Goal: Task Accomplishment & Management: Complete application form

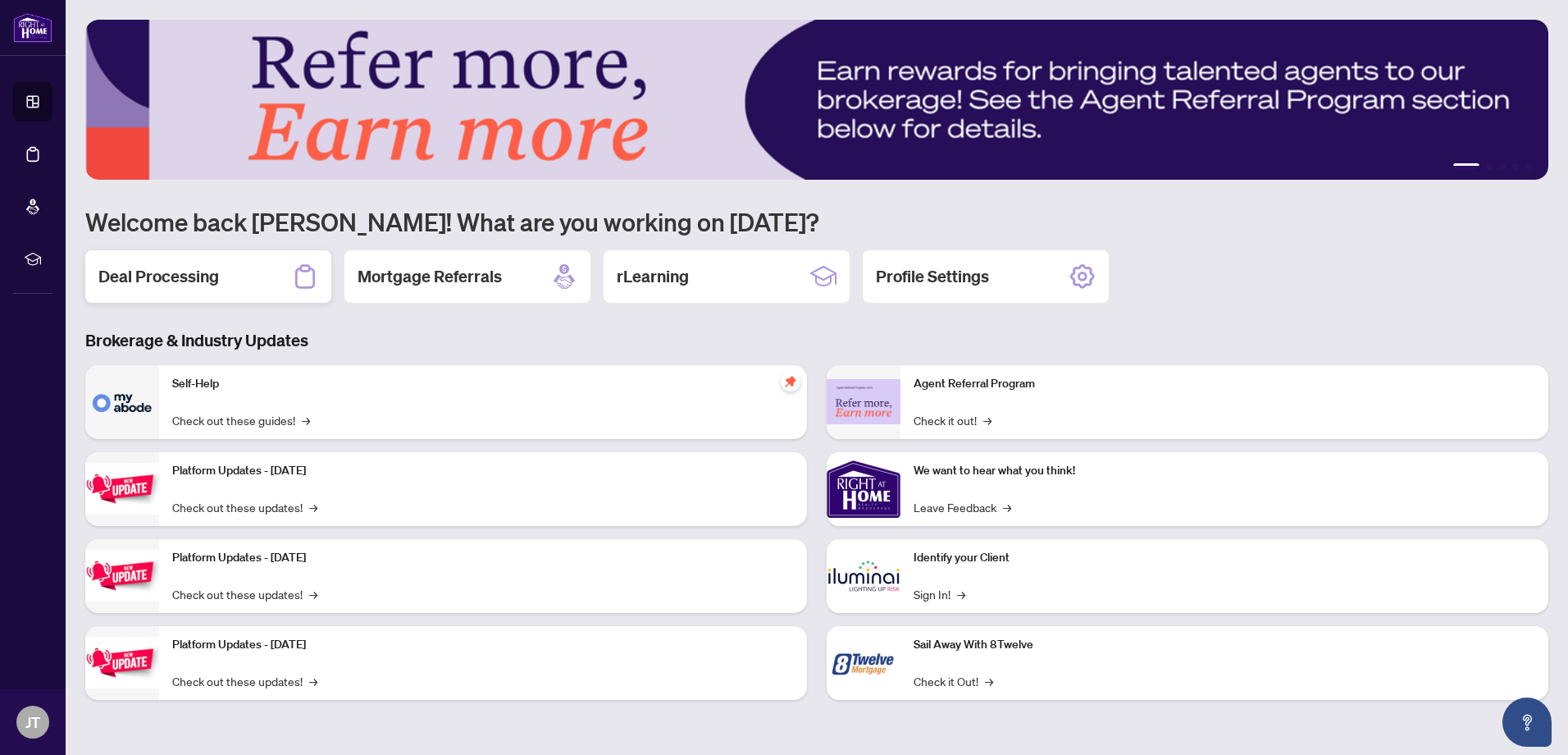
click at [209, 284] on h2 "Deal Processing" at bounding box center [158, 276] width 120 height 23
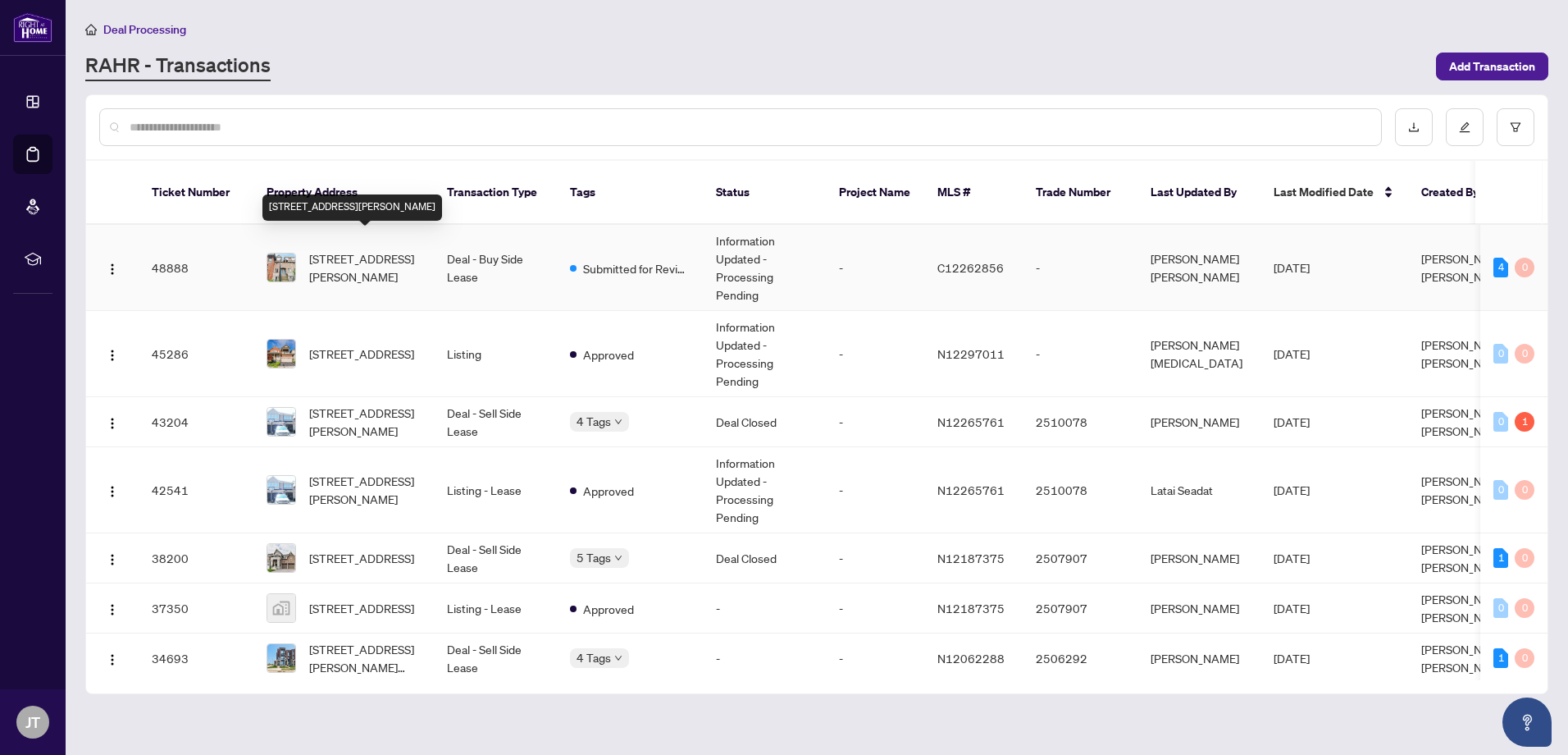
click at [385, 263] on span "10-228 St George St, Toronto, Ontario M5R 2N5, Canada" at bounding box center [364, 267] width 112 height 36
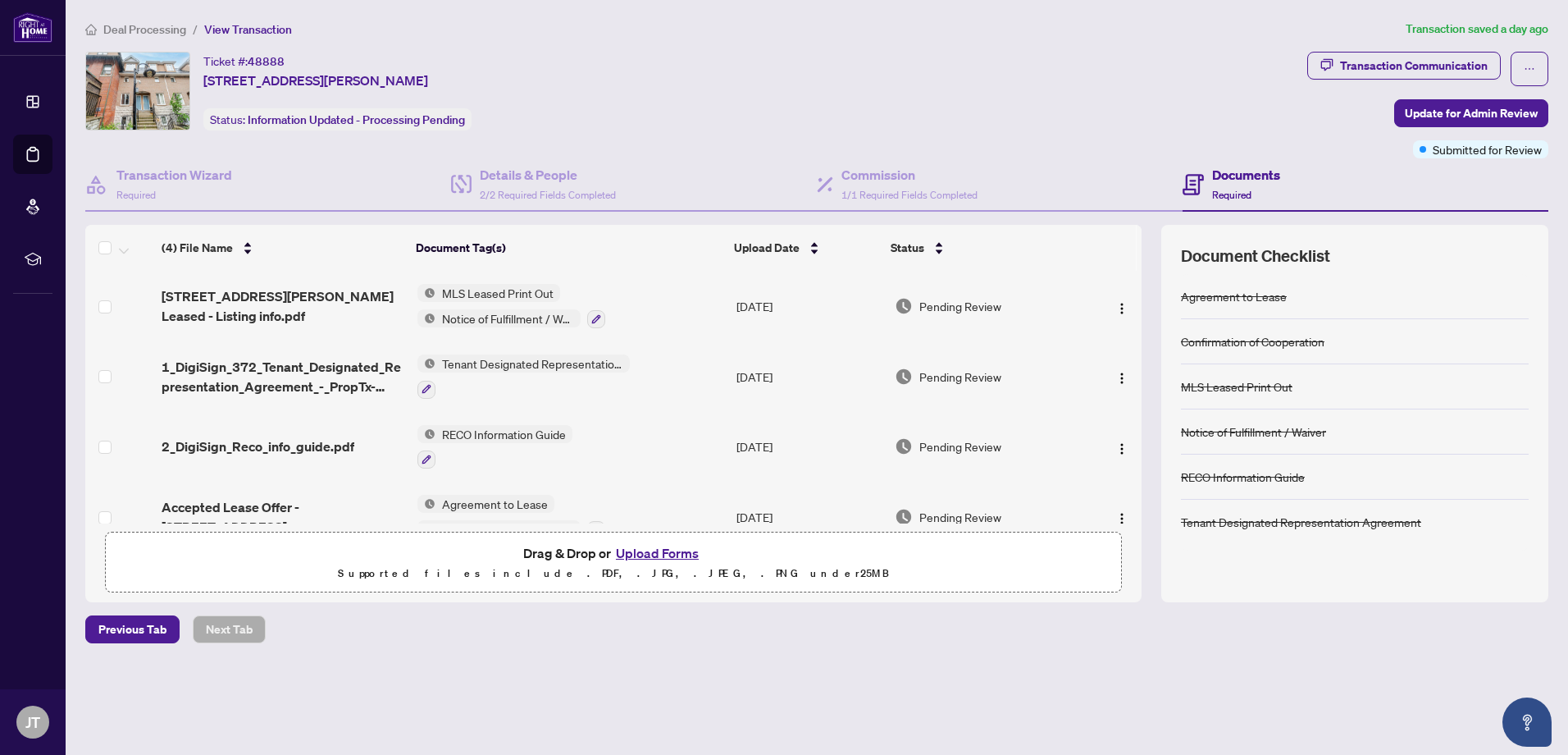
click at [646, 554] on button "Upload Forms" at bounding box center [657, 552] width 93 height 21
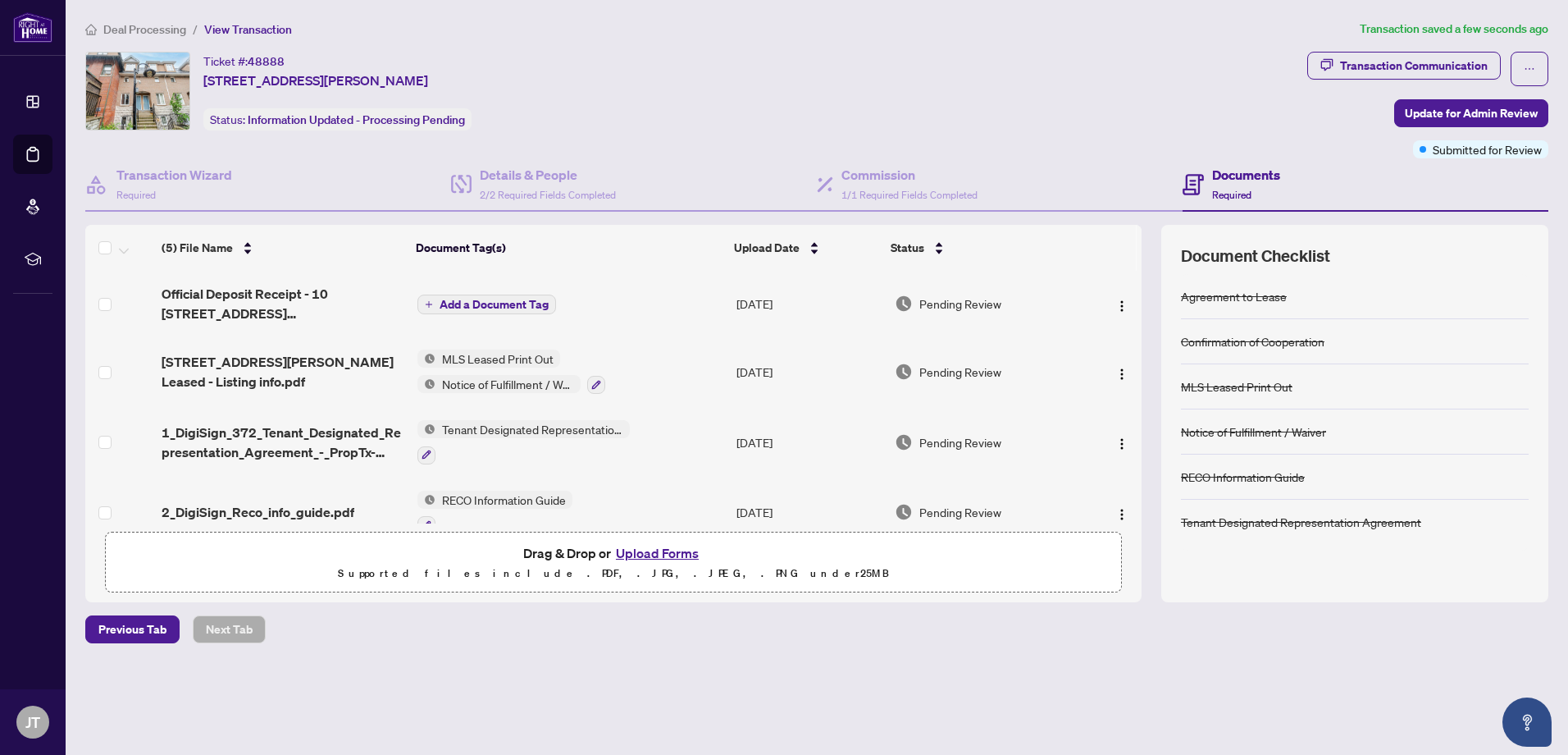
click at [515, 308] on span "Add a Document Tag" at bounding box center [494, 305] width 109 height 12
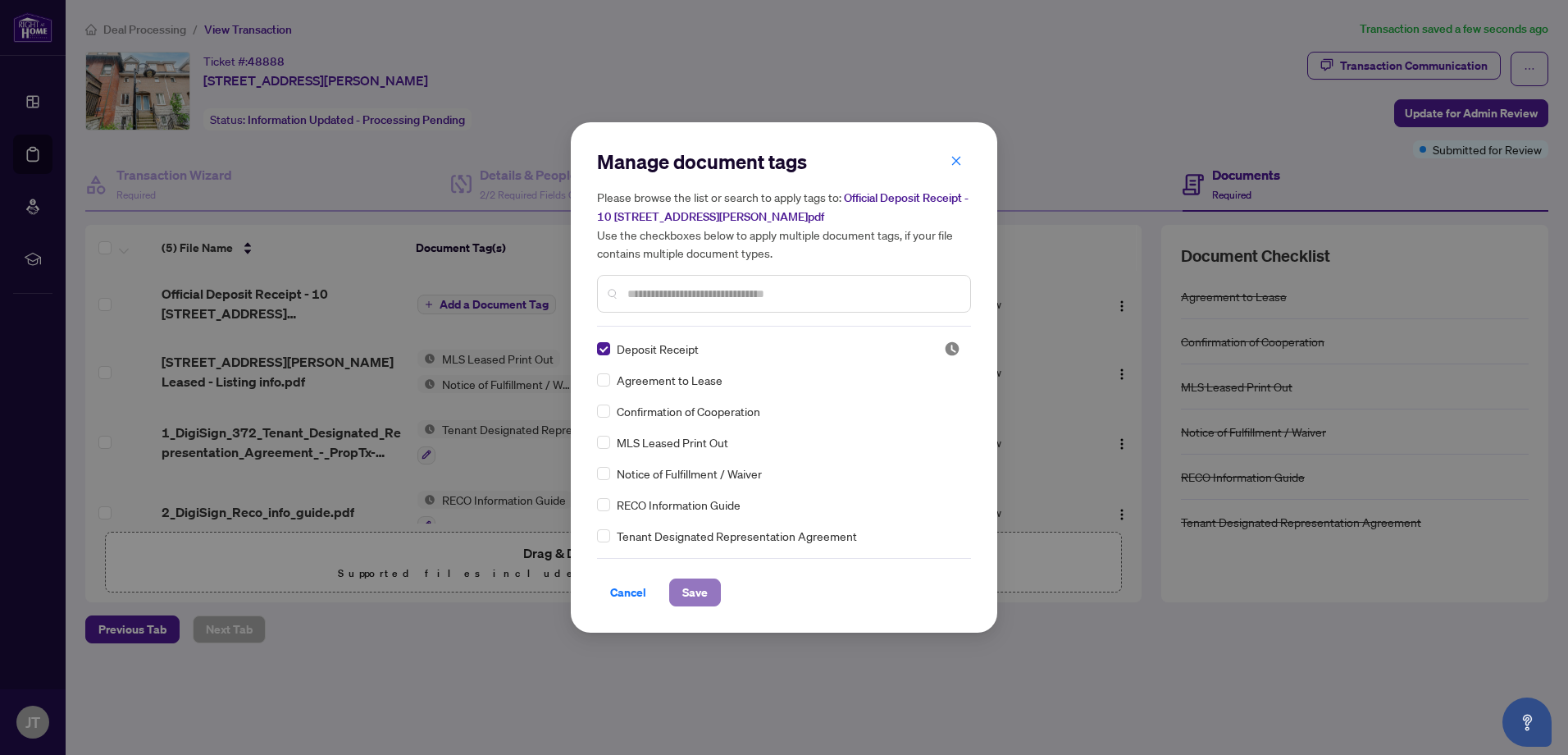
click at [697, 588] on span "Save" at bounding box center [695, 592] width 25 height 26
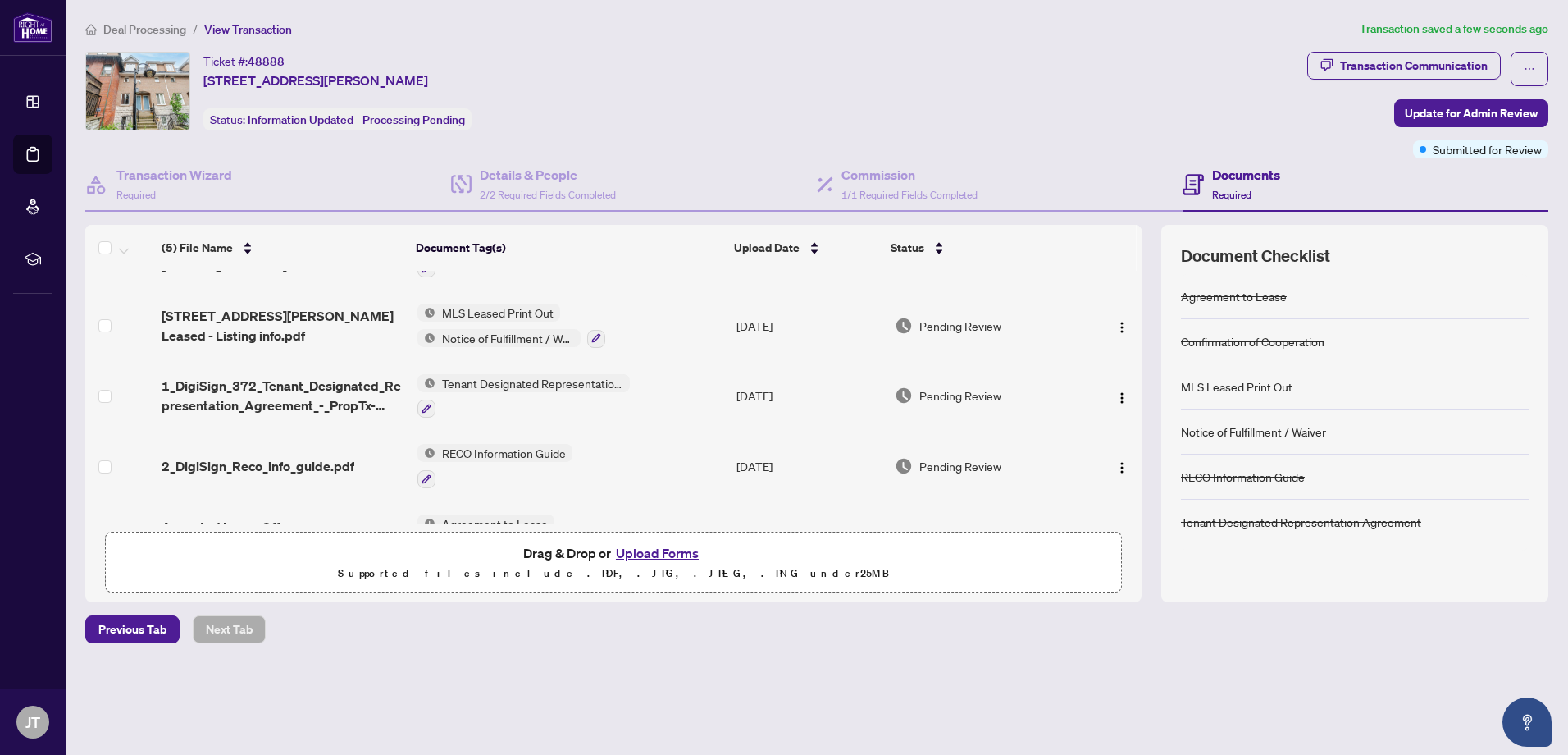
scroll to position [103, 0]
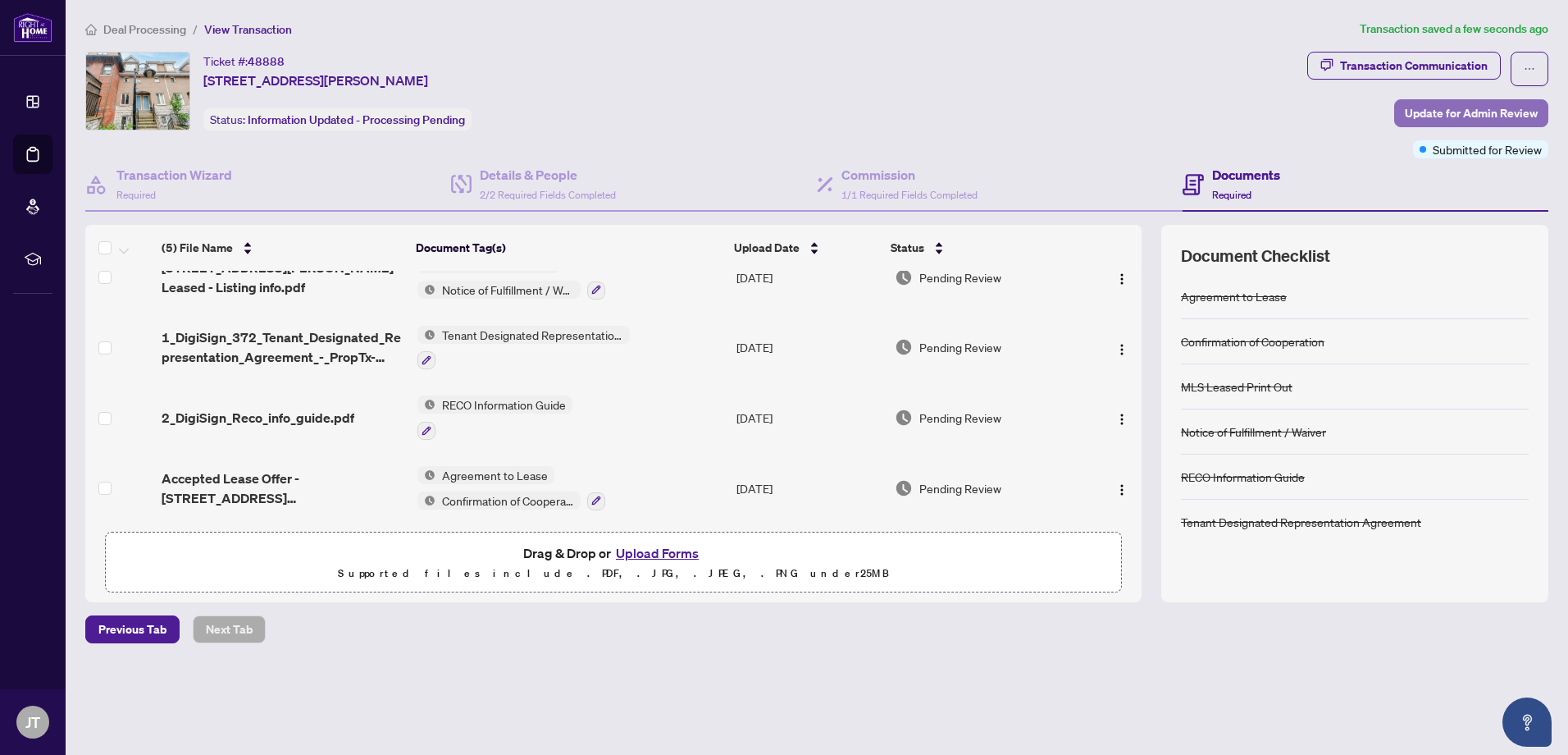
click at [1418, 114] on span "Update for Admin Review" at bounding box center [1471, 113] width 133 height 26
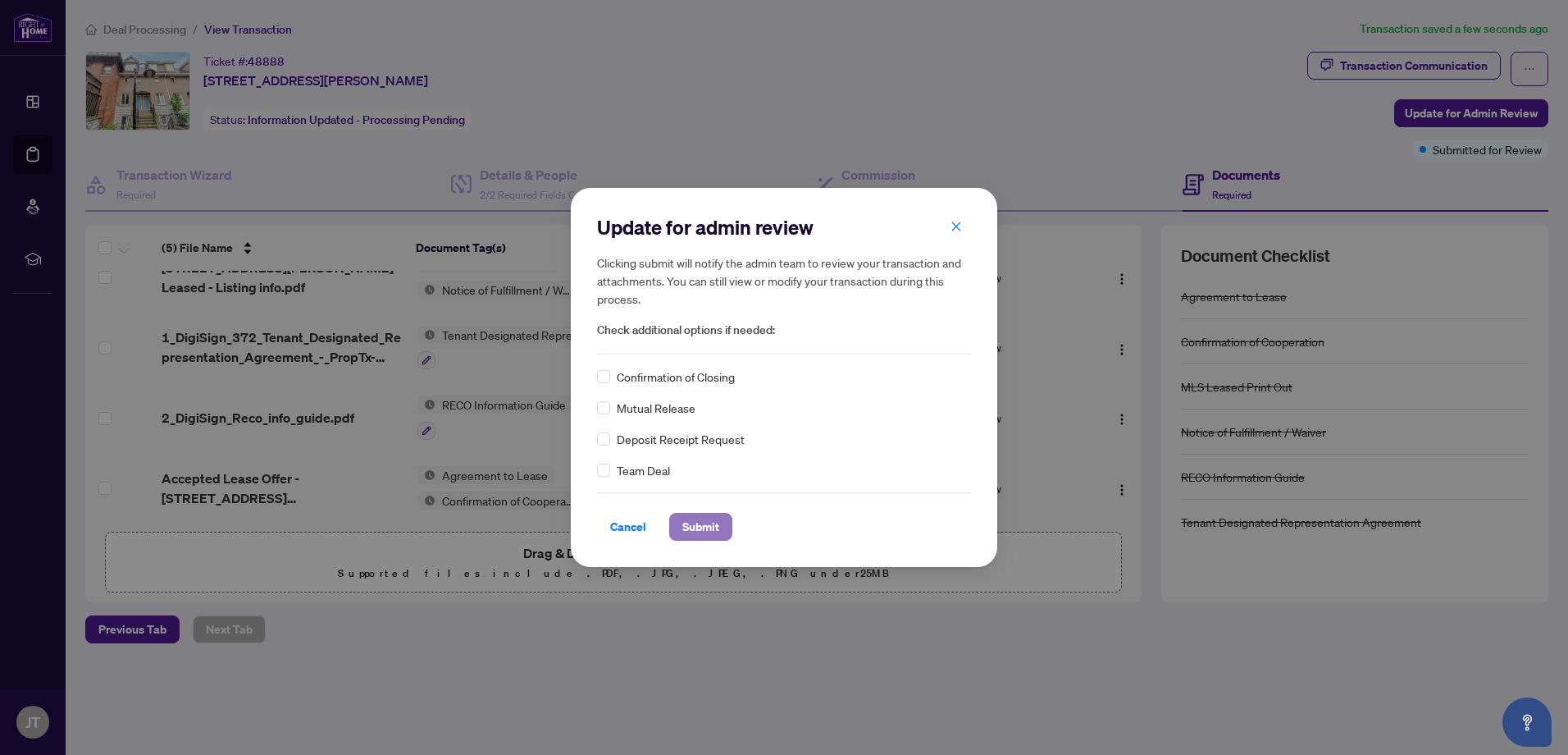
click at [682, 529] on span "Submit" at bounding box center [701, 526] width 37 height 26
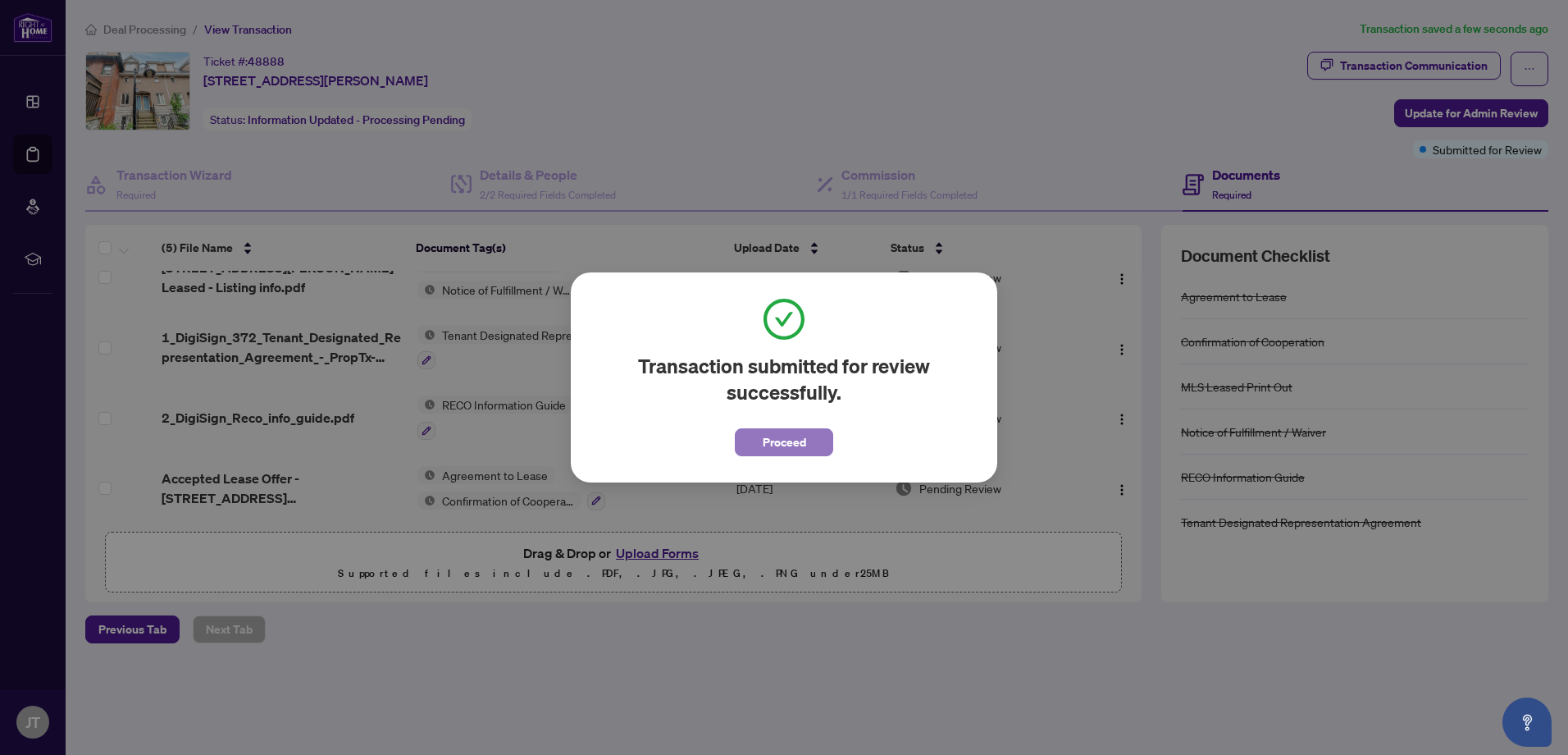
click at [769, 448] on span "Proceed" at bounding box center [784, 442] width 44 height 26
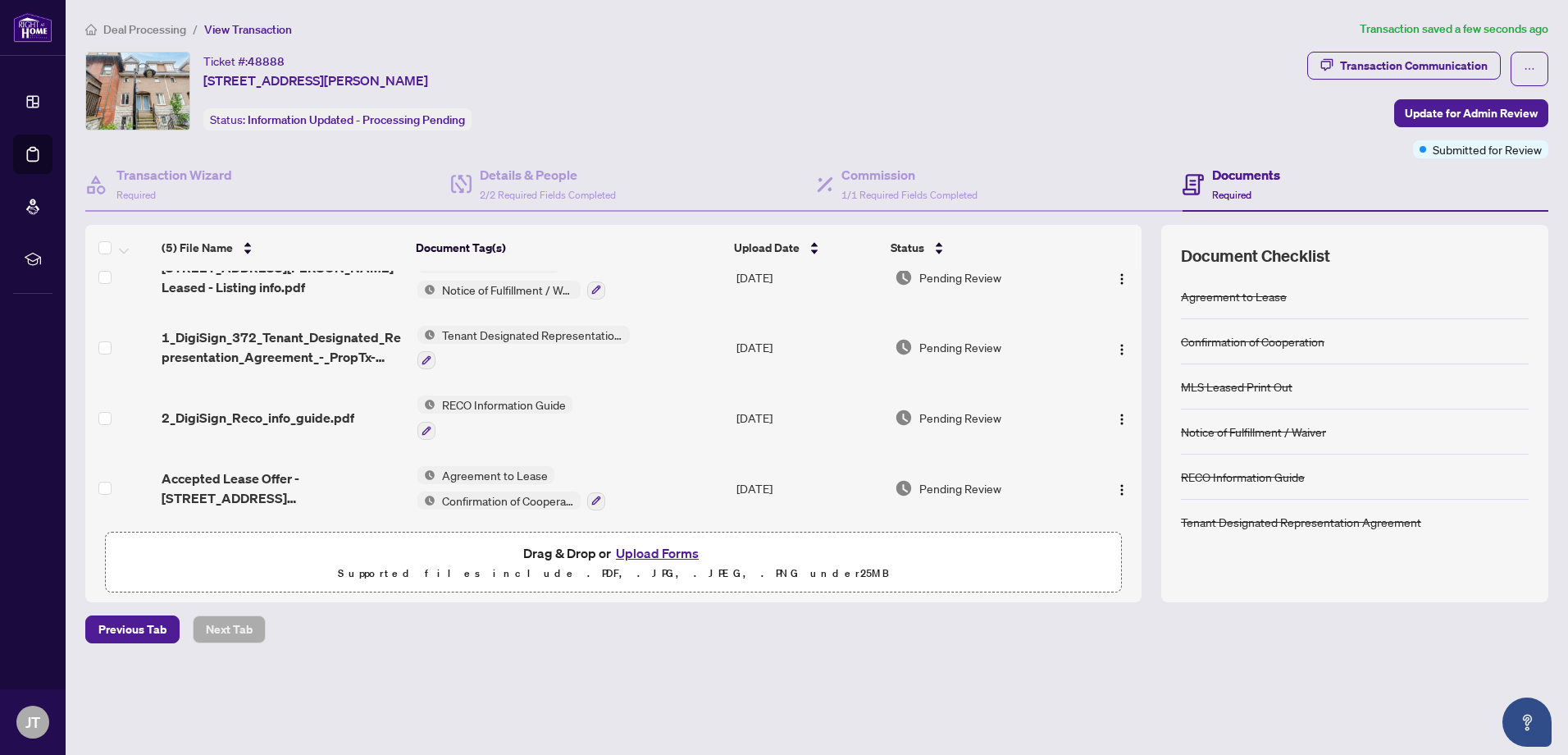
click at [1168, 673] on div "Deal Processing / View Transaction Transaction saved a few seconds ago Ticket #…" at bounding box center [817, 359] width 1475 height 681
click at [1062, 80] on div "Ticket #: 48888 10-228 St George St, Toronto, Ontario M5R 2N5, Canada Status: I…" at bounding box center [692, 91] width 1215 height 79
